Goal: Task Accomplishment & Management: Use online tool/utility

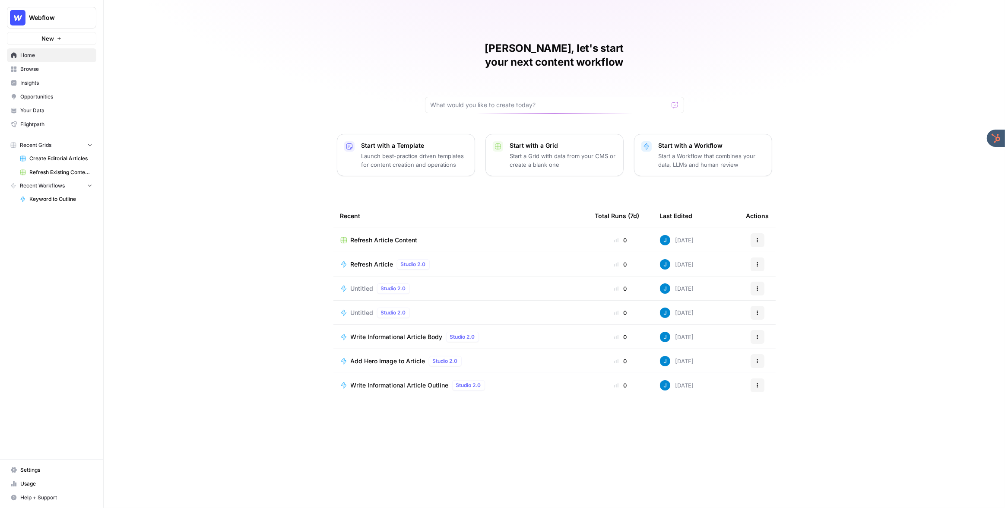
click at [399, 236] on span "Refresh Article Content" at bounding box center [384, 240] width 67 height 9
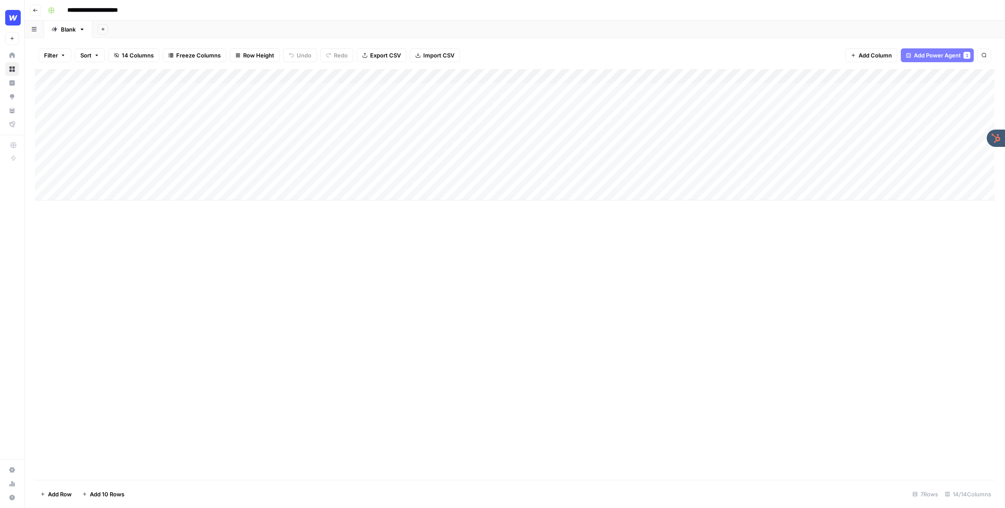
click at [368, 77] on div "Add Column" at bounding box center [514, 134] width 959 height 131
click at [291, 158] on span "Fork Power Agent" at bounding box center [304, 161] width 76 height 9
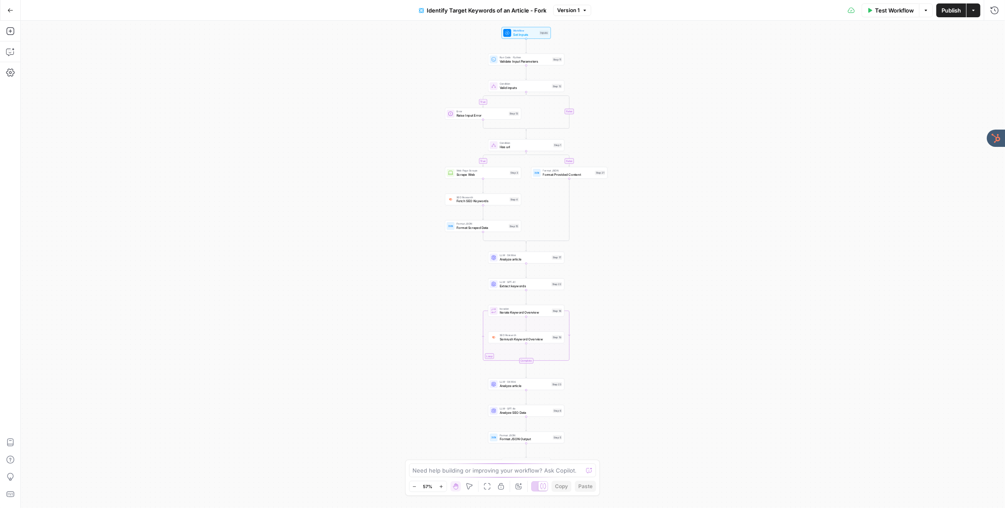
click at [11, 10] on icon "button" at bounding box center [10, 10] width 5 height 4
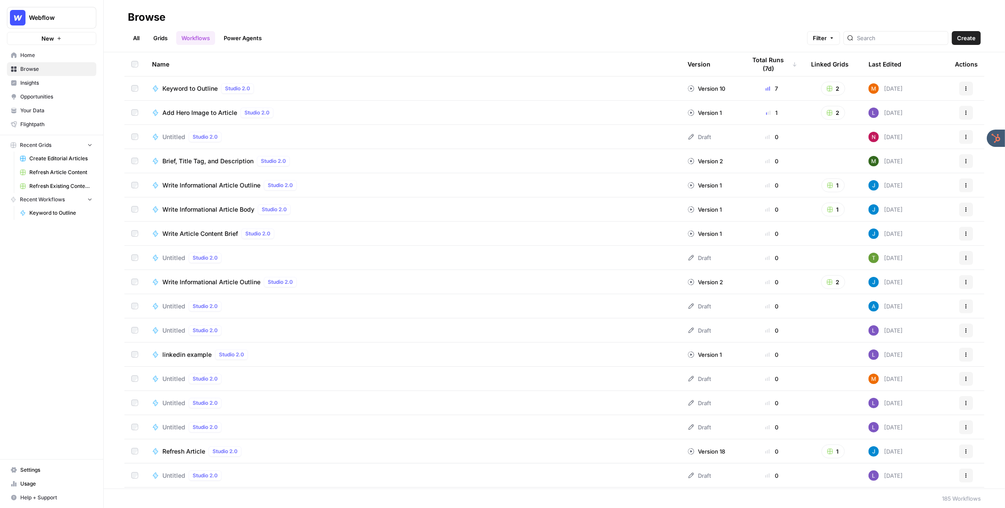
click at [288, 88] on div "Keyword to Outline Studio 2.0" at bounding box center [412, 88] width 521 height 10
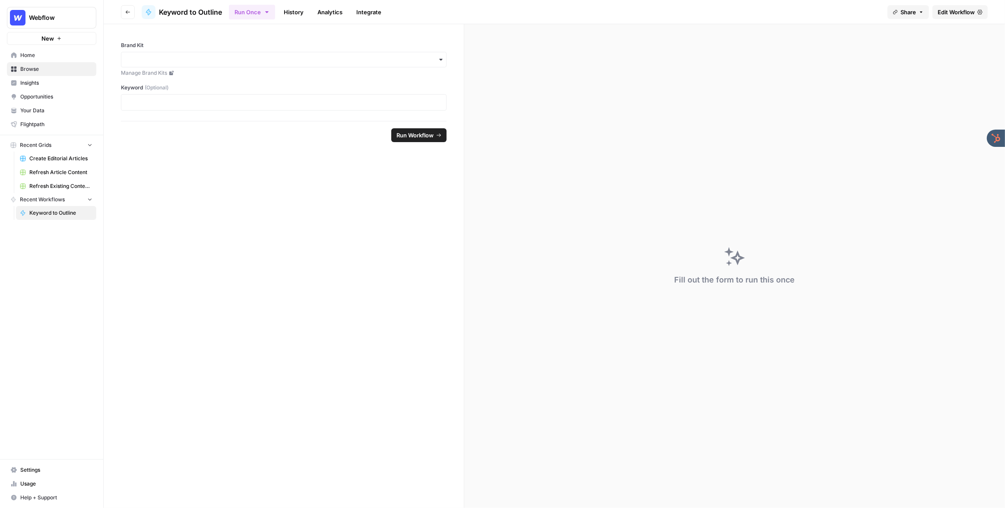
click at [406, 133] on span "Run Workflow" at bounding box center [414, 135] width 37 height 9
click at [957, 10] on span "Edit Workflow" at bounding box center [955, 12] width 37 height 9
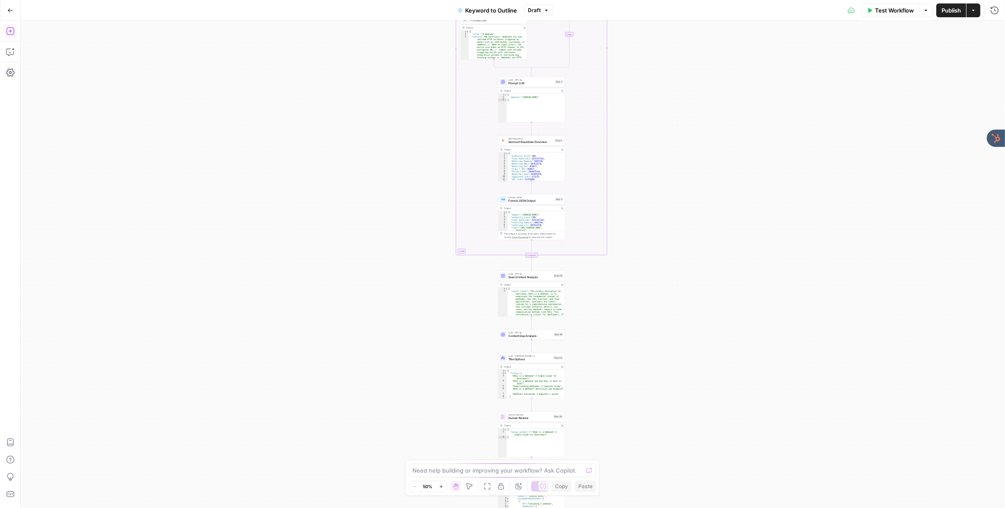
click at [10, 31] on icon "button" at bounding box center [10, 31] width 8 height 8
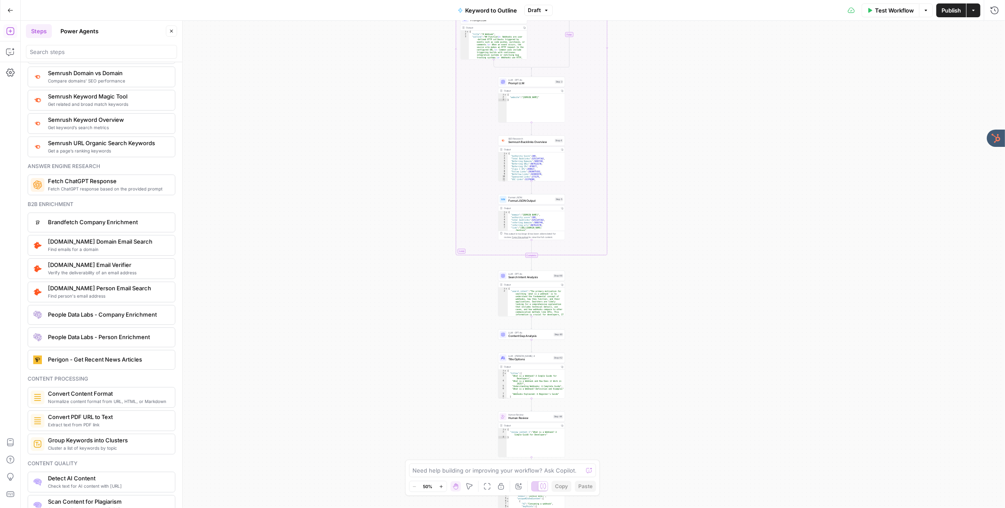
scroll to position [1046, 0]
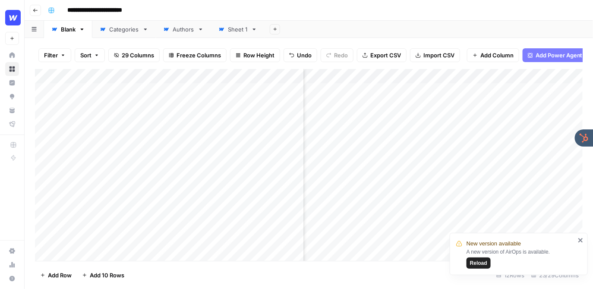
scroll to position [0, 315]
click at [375, 20] on header "**********" at bounding box center [309, 10] width 569 height 21
